Goal: Task Accomplishment & Management: Manage account settings

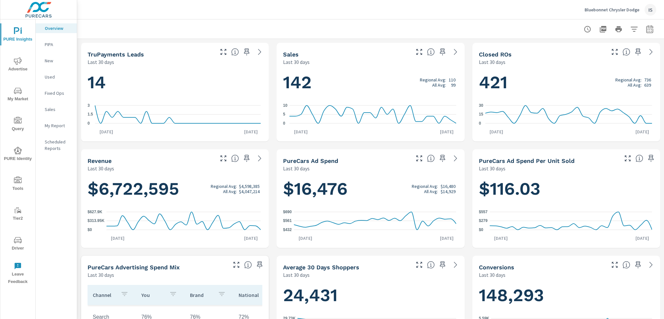
click at [629, 8] on p "Bluebonnet Chrysler Dodge" at bounding box center [611, 10] width 55 height 6
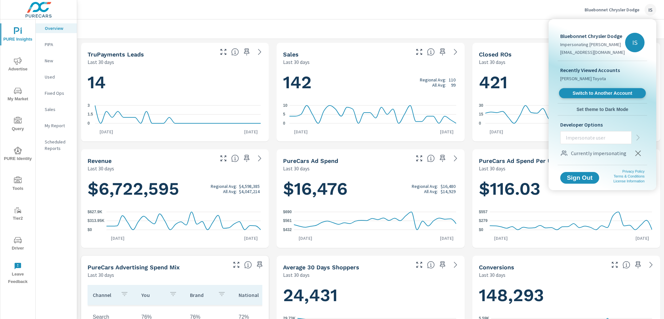
click at [595, 96] on span "Switch to Another Account" at bounding box center [601, 93] width 79 height 6
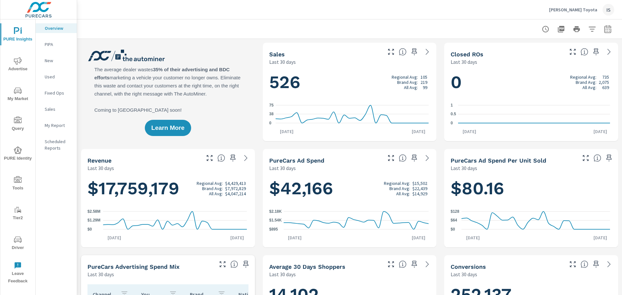
click at [568, 11] on p "Sterling McCall Toyota" at bounding box center [573, 10] width 48 height 6
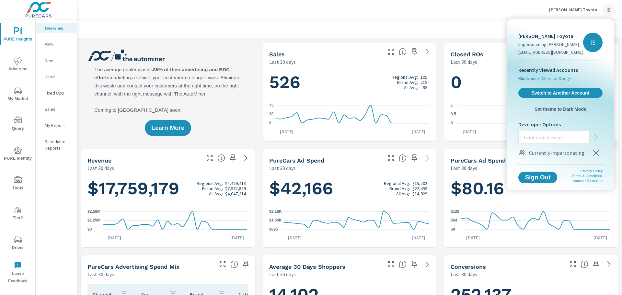
click at [535, 78] on span "Bluebonnet Chrysler Dodge" at bounding box center [545, 78] width 53 height 6
